Goal: Task Accomplishment & Management: Use online tool/utility

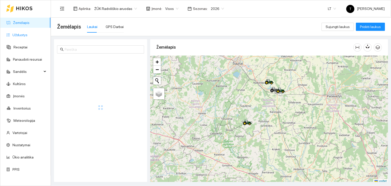
click at [27, 36] on link "Užduotys" at bounding box center [19, 35] width 15 height 4
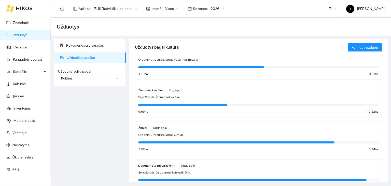
scroll to position [178, 0]
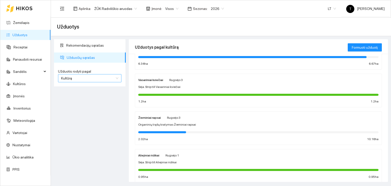
click at [83, 78] on span "Kultūrą" at bounding box center [89, 78] width 57 height 8
click at [85, 88] on div "Užduotį" at bounding box center [89, 88] width 57 height 6
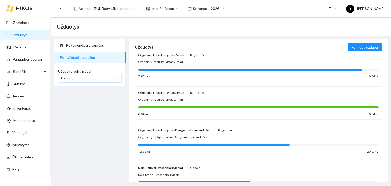
scroll to position [275, 0]
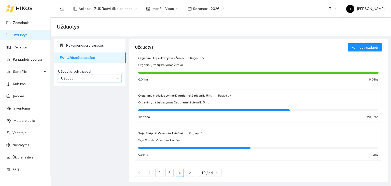
click at [180, 172] on link "4" at bounding box center [180, 173] width 8 height 8
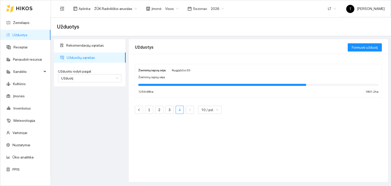
click at [198, 78] on div "Žieminių rapsų sėja" at bounding box center [258, 77] width 240 height 5
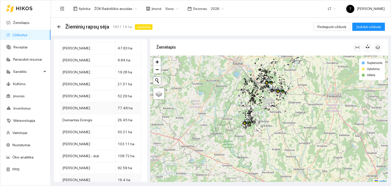
scroll to position [2676, 0]
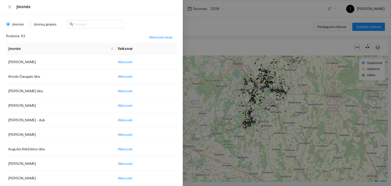
click at [170, 8] on body "Žemėlapis Užduotys Receptai Panaudoti resursai Sandėlis Kultūros Įmonės Invento…" at bounding box center [195, 93] width 391 height 186
click at [43, 25] on span "Įmonių grupės" at bounding box center [45, 24] width 26 height 6
click at [32, 25] on input "Įmonių grupės" at bounding box center [30, 24] width 4 height 4
radio input "true"
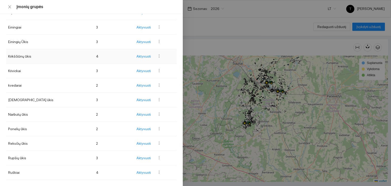
scroll to position [102, 0]
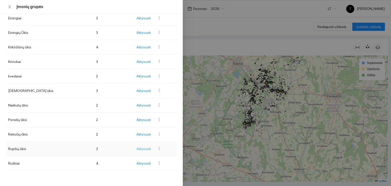
click at [138, 148] on span "Aktyvuoti" at bounding box center [143, 149] width 15 height 6
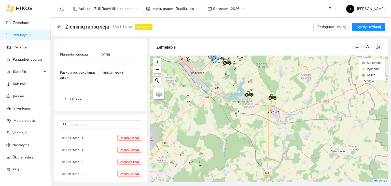
scroll to position [1, 0]
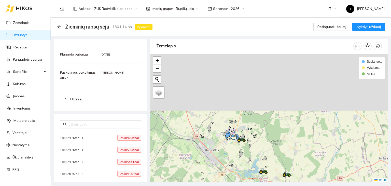
drag, startPoint x: 217, startPoint y: 104, endPoint x: 234, endPoint y: 160, distance: 58.7
click at [231, 182] on main "Žieminių rapsų sėja 1801.14 ha Vykdoma Redaguoti užduotį Įvykdyti užduotį Užduo…" at bounding box center [221, 102] width 340 height 168
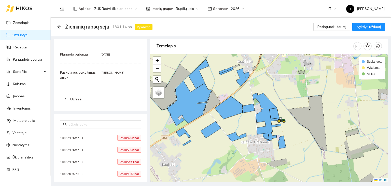
drag, startPoint x: 205, startPoint y: 138, endPoint x: 208, endPoint y: 161, distance: 23.9
click at [208, 161] on div "+ − Nieko nerasta. Bandykite dar kartą. Žemėlapis Palydovas Leaflet Suplanuota …" at bounding box center [269, 118] width 238 height 128
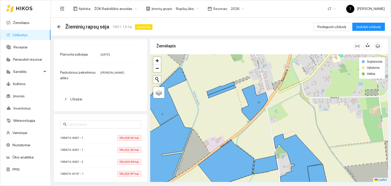
click at [132, 136] on span "0% (0/6.92 ha)" at bounding box center [129, 138] width 24 height 6
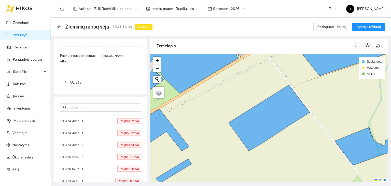
scroll to position [95, 0]
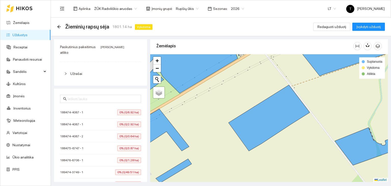
click at [132, 124] on span "0% (0/2.92 ha)" at bounding box center [129, 124] width 24 height 6
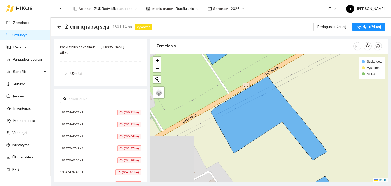
click at [126, 134] on span "0% (0/0.64 ha)" at bounding box center [129, 136] width 24 height 6
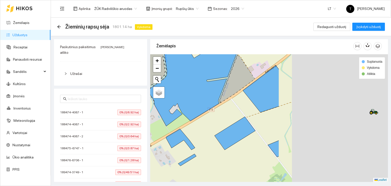
drag, startPoint x: 357, startPoint y: 143, endPoint x: 209, endPoint y: 152, distance: 148.5
click at [209, 152] on div "+ − Nieko nerasta. Bandykite dar kartą. Žemėlapis Palydovas Leaflet Suplanuota …" at bounding box center [269, 118] width 238 height 128
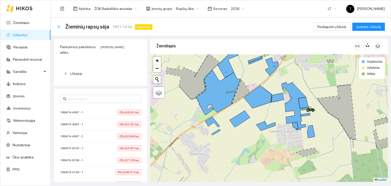
click at [60, 26] on icon "arrow-left" at bounding box center [59, 27] width 4 height 4
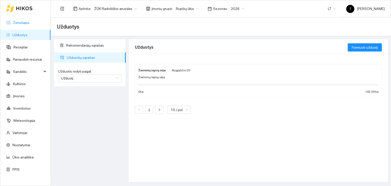
click at [30, 21] on link "Žemėlapis" at bounding box center [21, 23] width 17 height 4
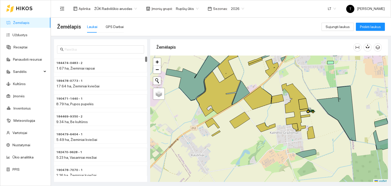
click at [187, 8] on body "Žemėlapis Užduotys Receptai Panaudoti resursai Sandėlis Kultūros Įmonės Invento…" at bounding box center [195, 93] width 391 height 186
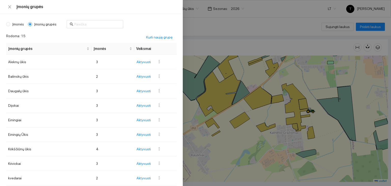
click at [18, 24] on span "Įmonės" at bounding box center [18, 24] width 16 height 6
click at [10, 24] on input "Įmonės" at bounding box center [8, 24] width 4 height 4
radio input "true"
radio input "false"
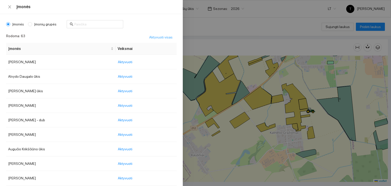
click at [154, 37] on span "Aktyvuoti visas" at bounding box center [160, 37] width 23 height 6
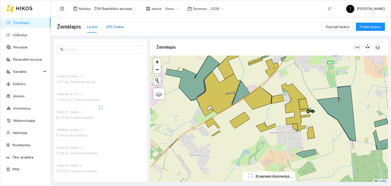
click at [111, 28] on div "GPS Darbai" at bounding box center [115, 27] width 18 height 6
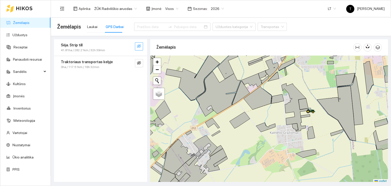
click at [140, 47] on icon "eye-invisible" at bounding box center [139, 46] width 4 height 4
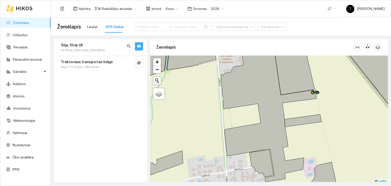
click at [107, 47] on div "Sėja. Strip till" at bounding box center [92, 45] width 62 height 6
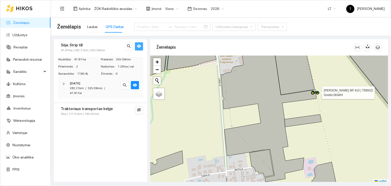
click at [314, 92] on icon at bounding box center [315, 92] width 9 height 6
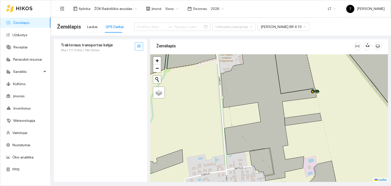
click at [139, 45] on icon "eye-invisible" at bounding box center [139, 46] width 4 height 4
